Goal: Information Seeking & Learning: Learn about a topic

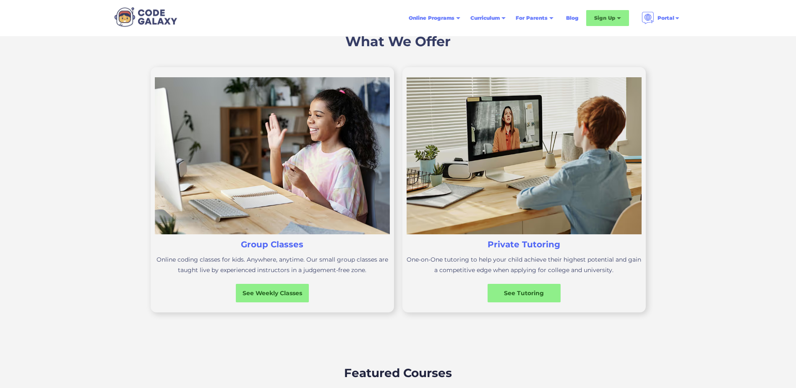
scroll to position [252, 0]
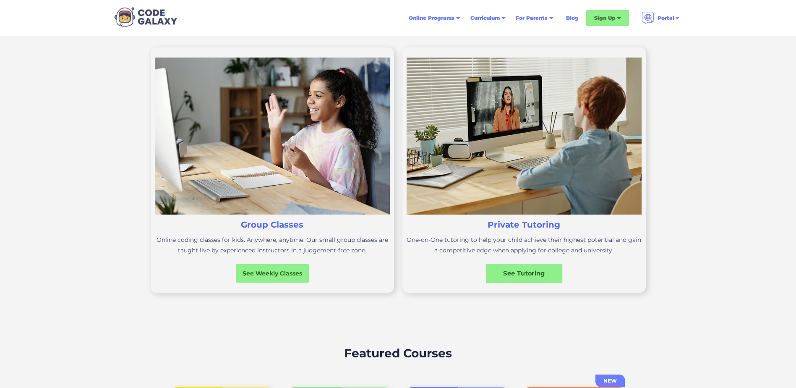
click at [518, 274] on div "See Tutoring" at bounding box center [524, 273] width 77 height 9
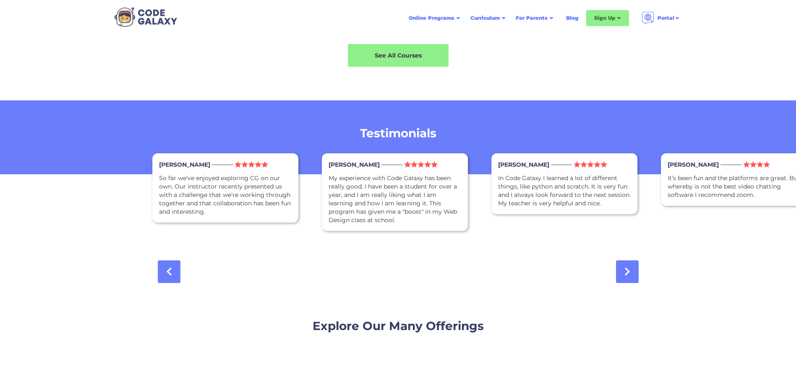
scroll to position [1553, 0]
